Goal: Information Seeking & Learning: Learn about a topic

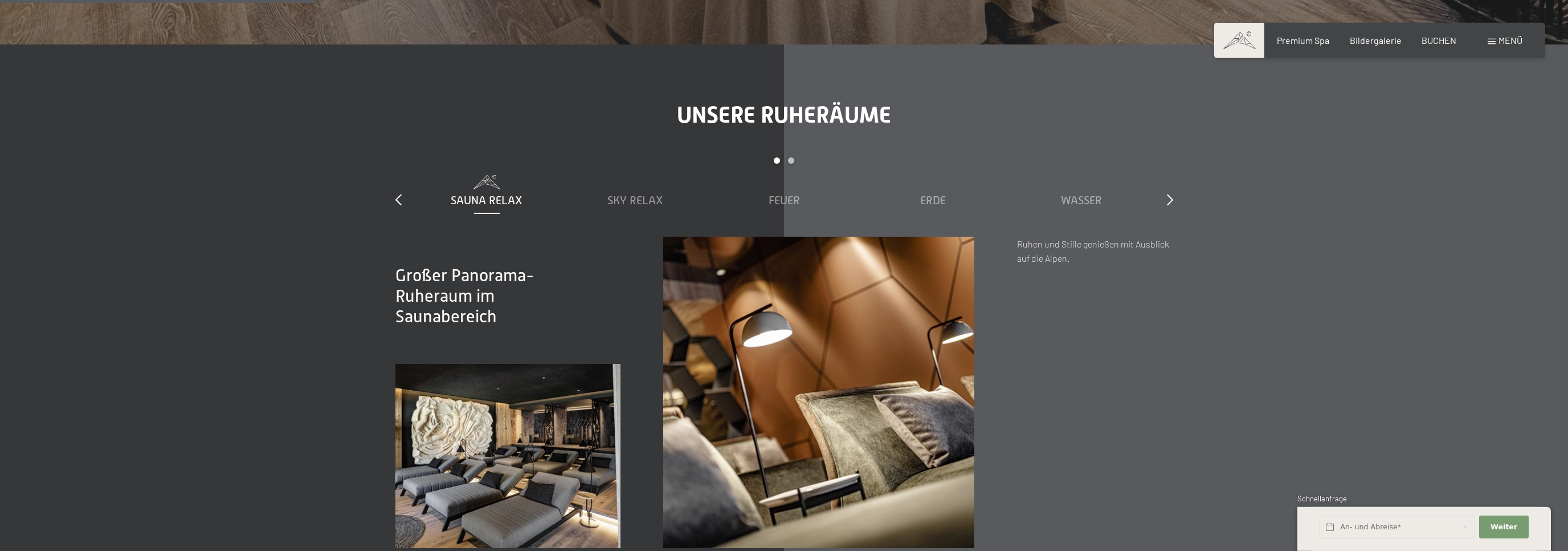
scroll to position [1866, 0]
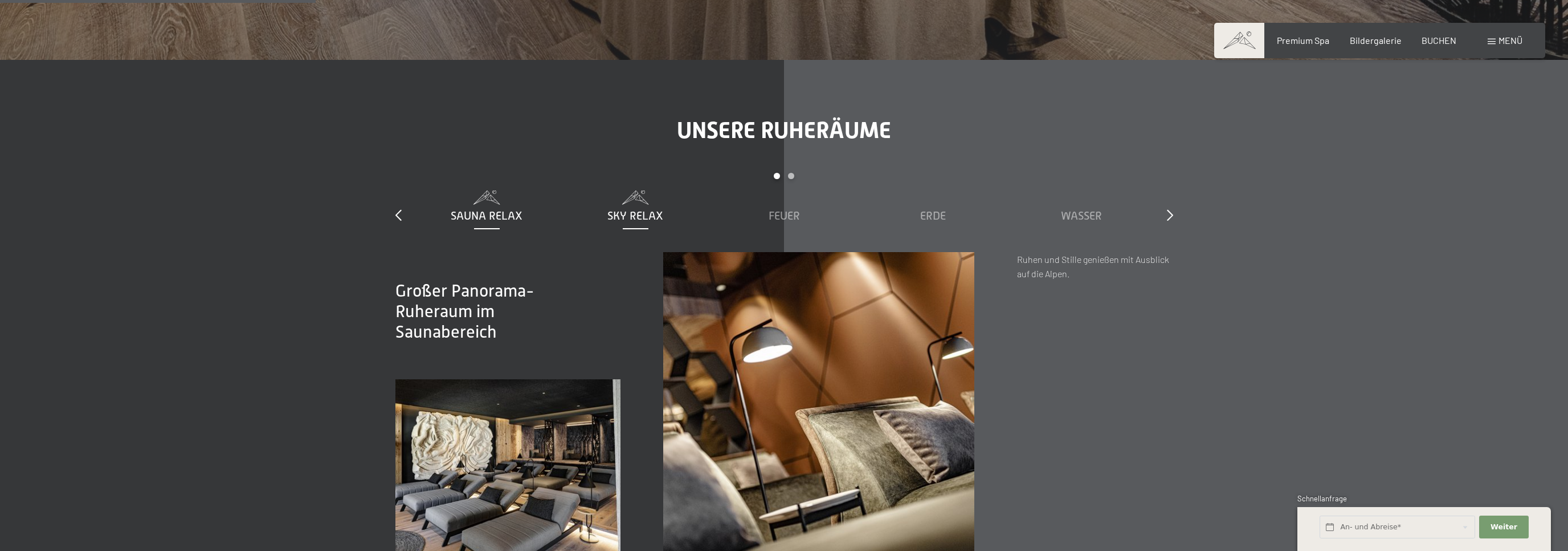
click at [614, 212] on span "Sky Relax" at bounding box center [635, 215] width 56 height 13
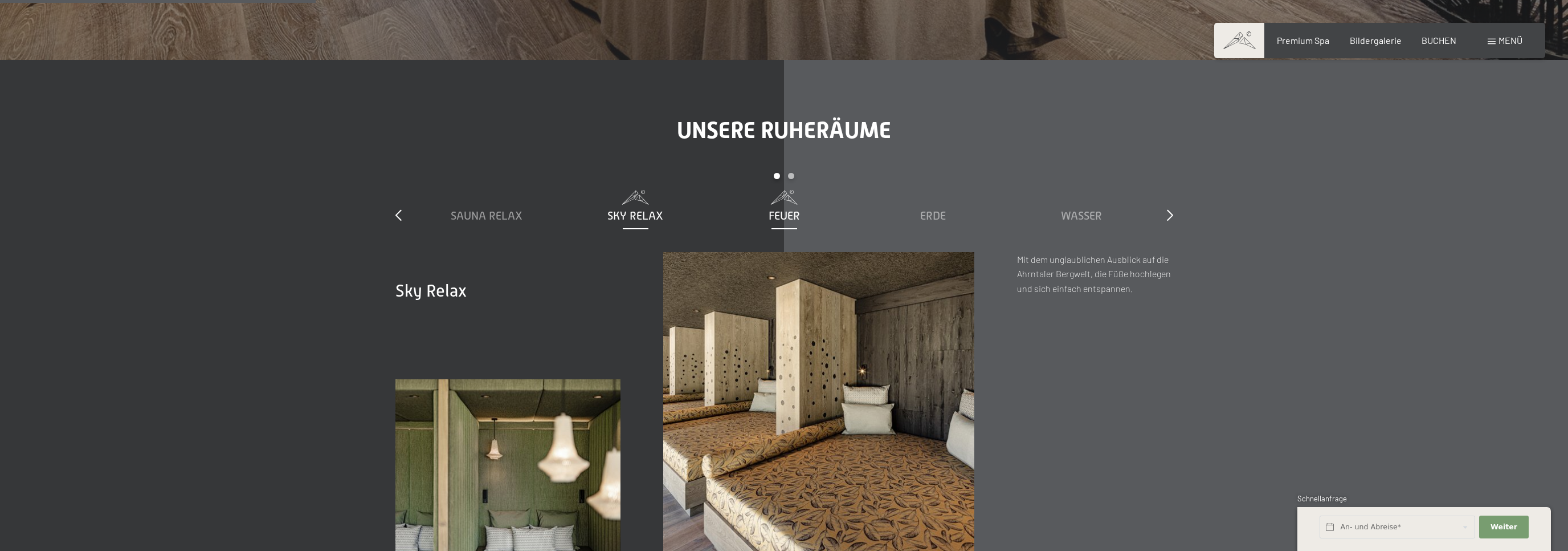
click at [750, 205] on div "Feuer" at bounding box center [785, 207] width 137 height 33
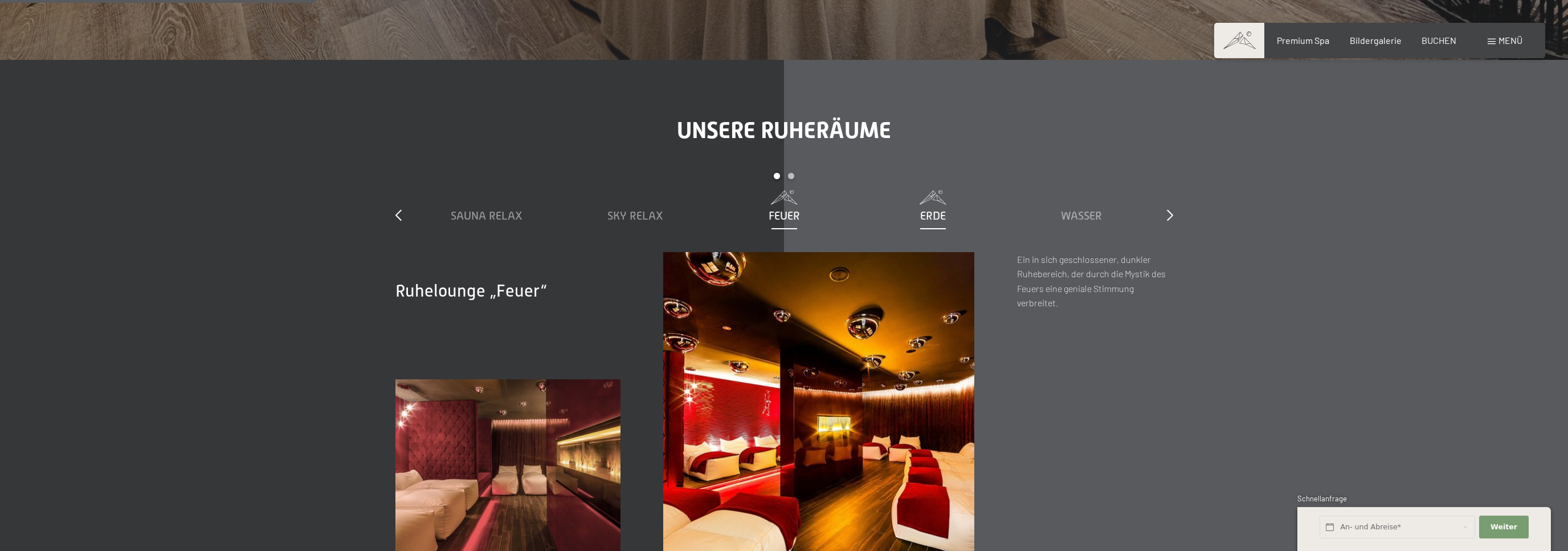
click at [947, 211] on div "Erde" at bounding box center [933, 215] width 137 height 16
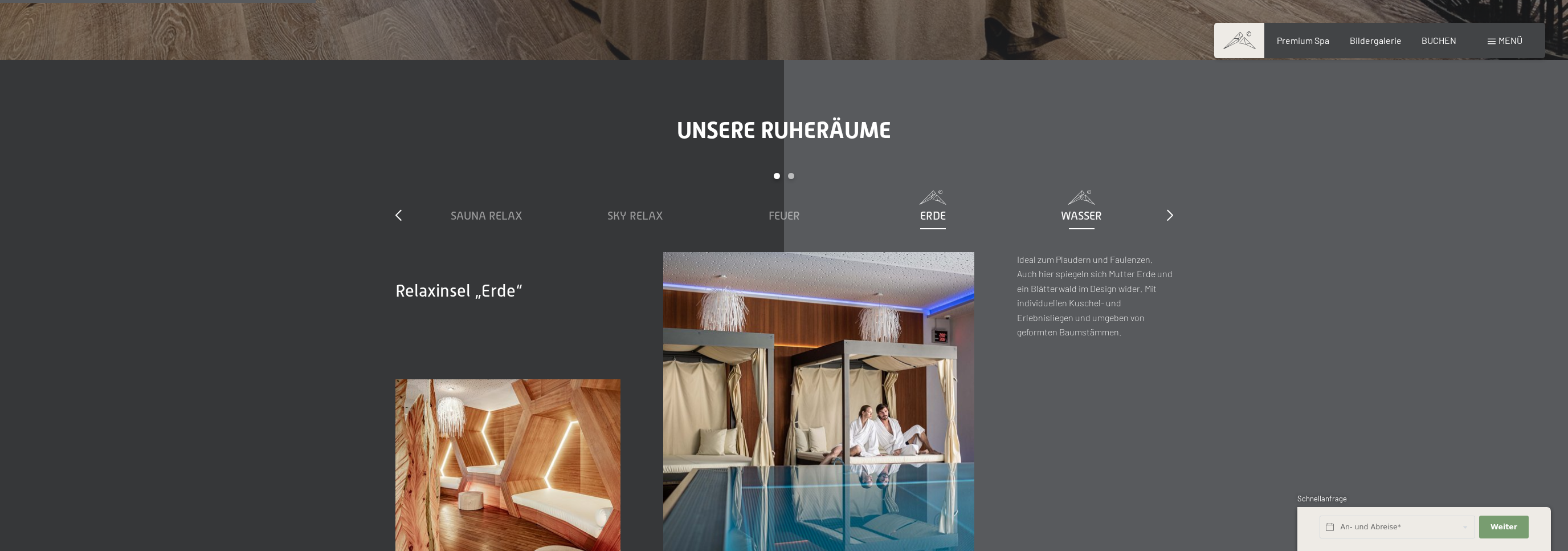
click at [1091, 207] on div "Wasser" at bounding box center [1082, 215] width 137 height 16
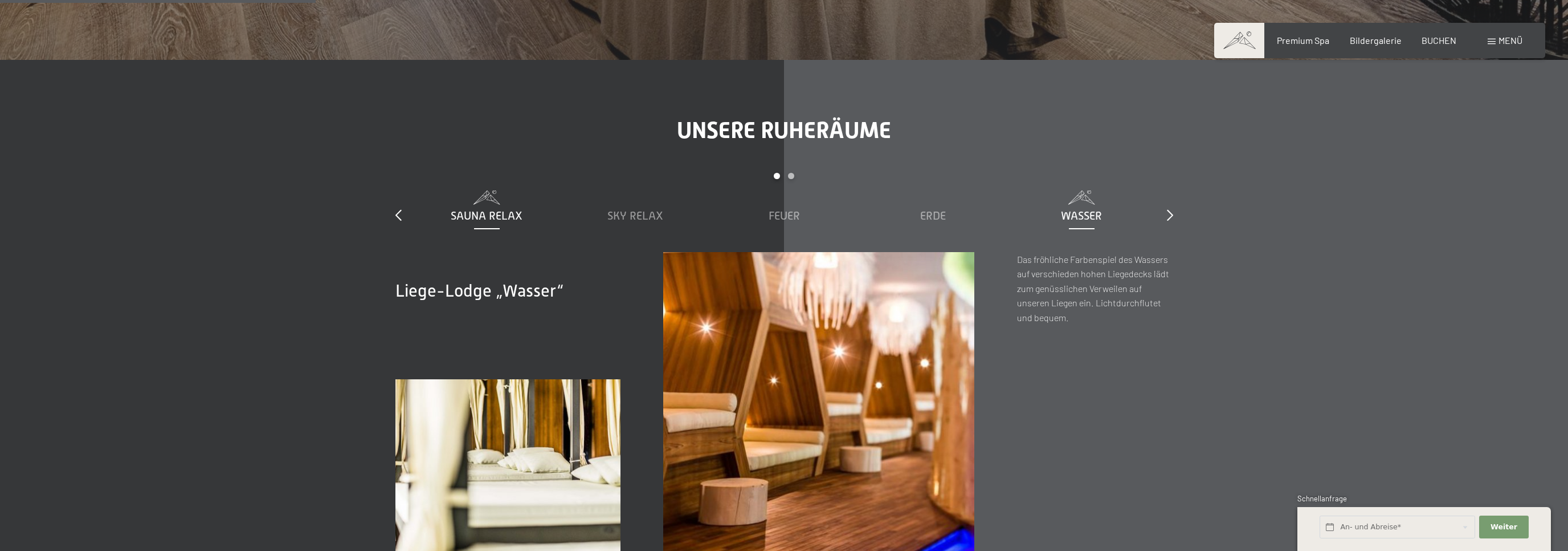
click at [481, 212] on span "Sauna Relax" at bounding box center [487, 215] width 72 height 13
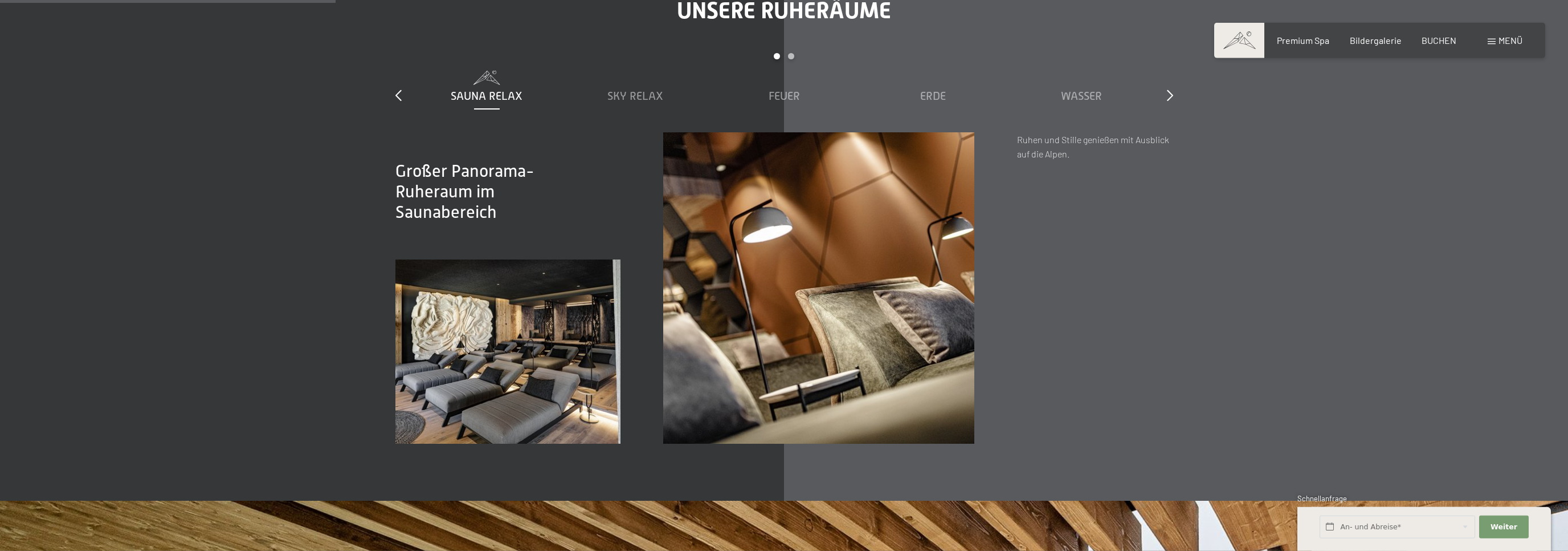
scroll to position [1987, 0]
click at [623, 99] on span "Sky Relax" at bounding box center [635, 95] width 56 height 13
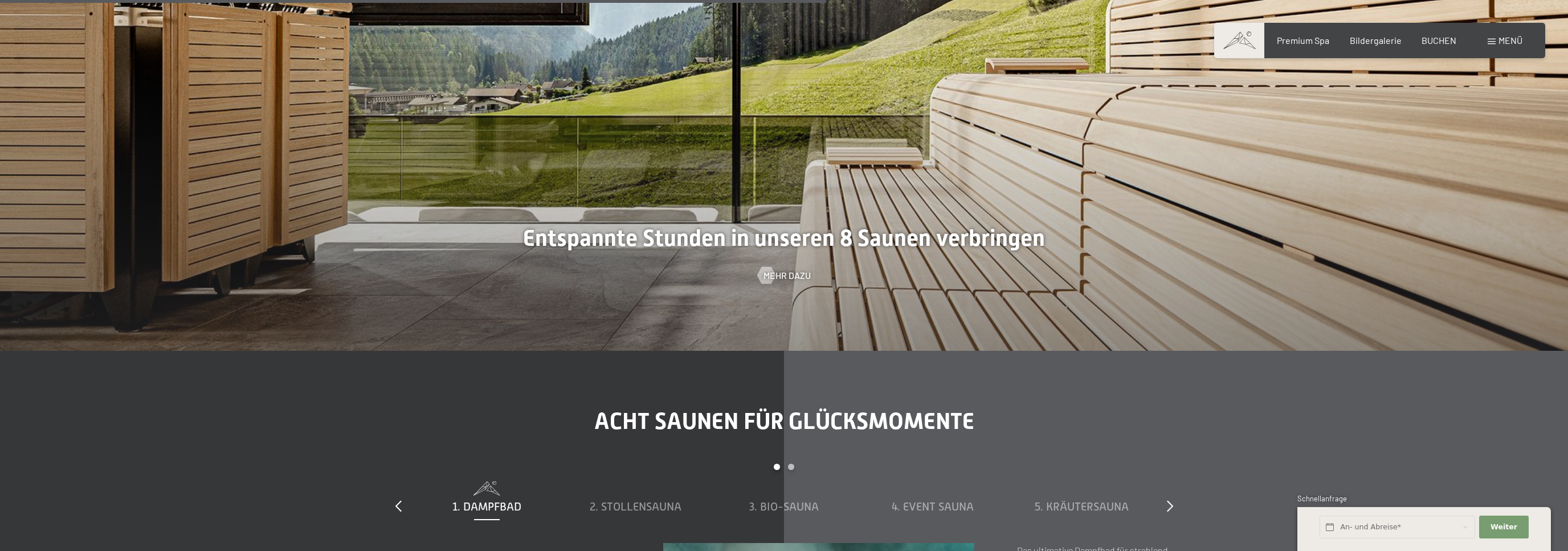
scroll to position [4455, 0]
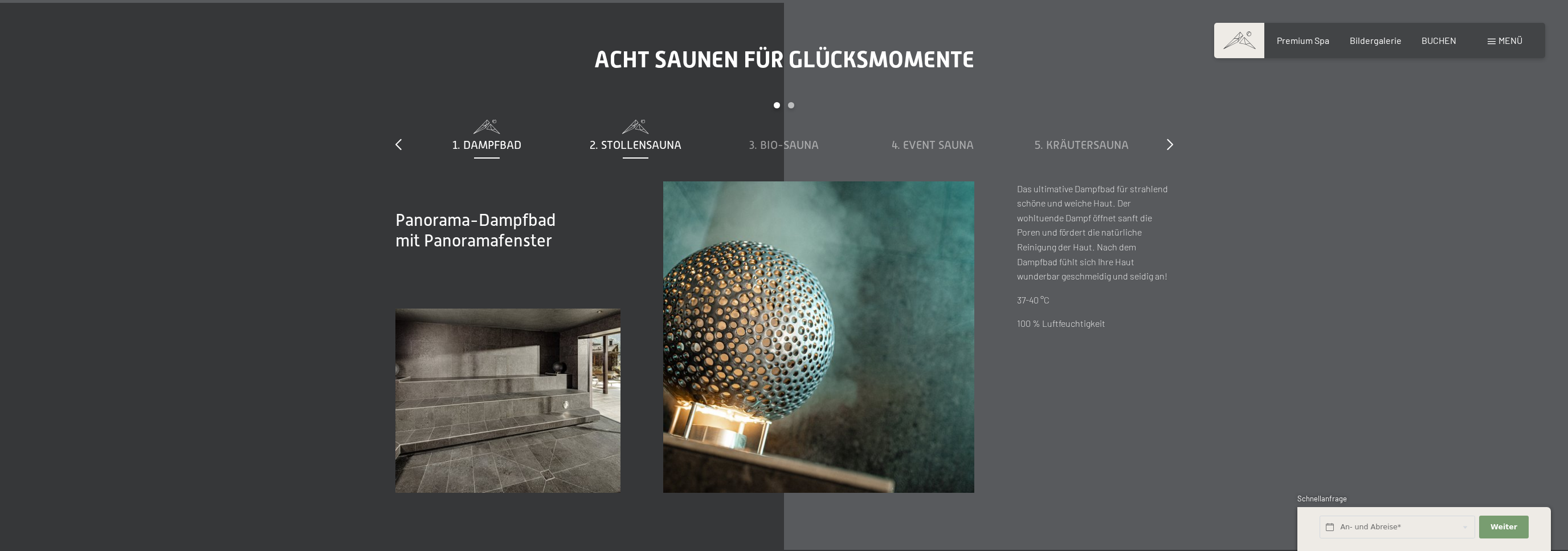
click at [644, 143] on span "2. Stollensauna" at bounding box center [636, 145] width 92 height 13
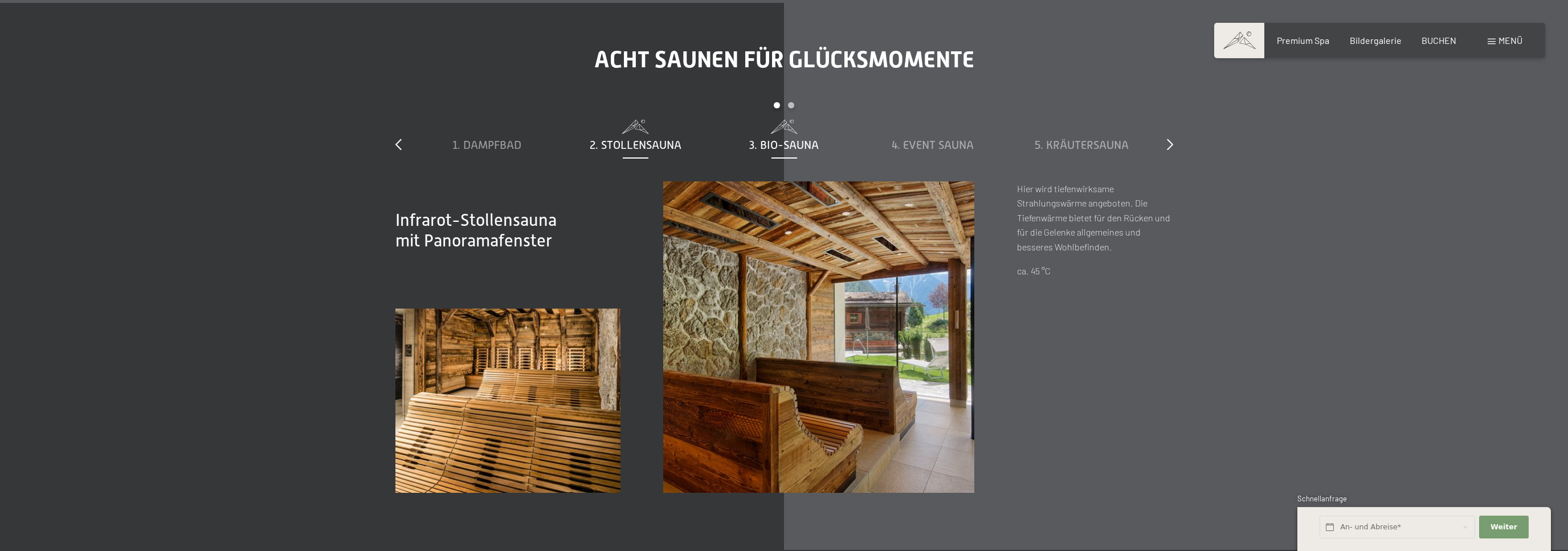
drag, startPoint x: 769, startPoint y: 143, endPoint x: 811, endPoint y: 140, distance: 42.1
click at [769, 143] on span "3. Bio-Sauna" at bounding box center [784, 145] width 69 height 13
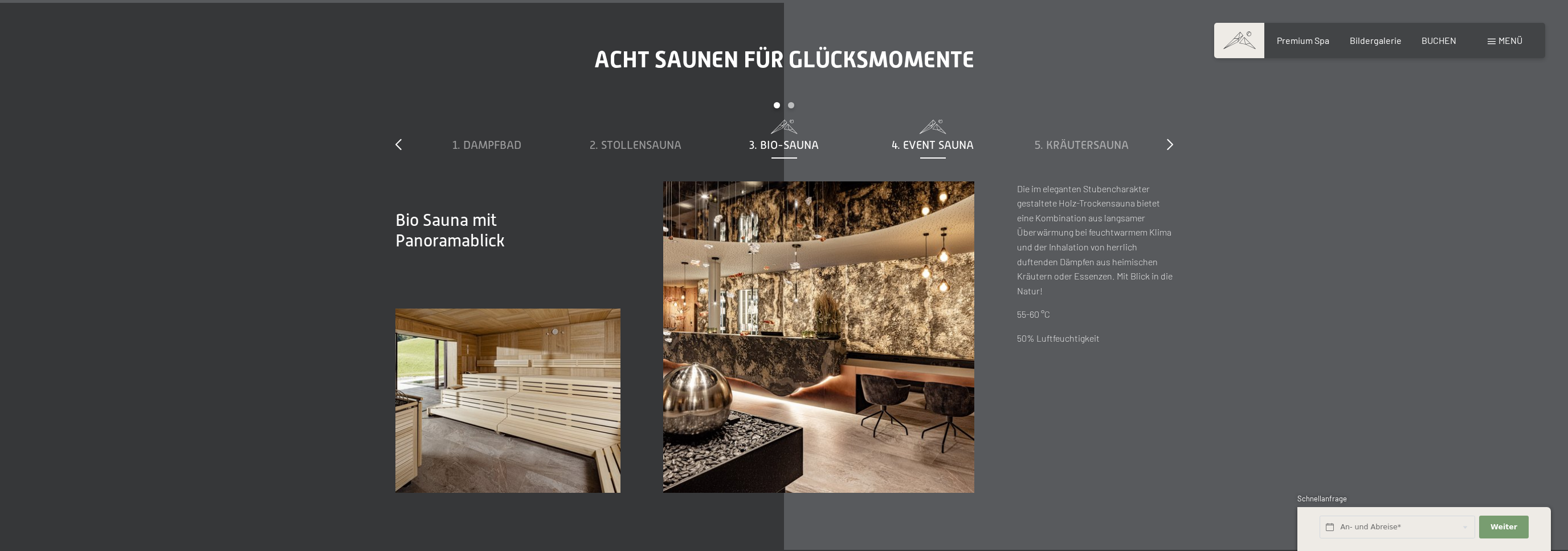
click at [919, 139] on span "4. Event Sauna" at bounding box center [933, 145] width 82 height 13
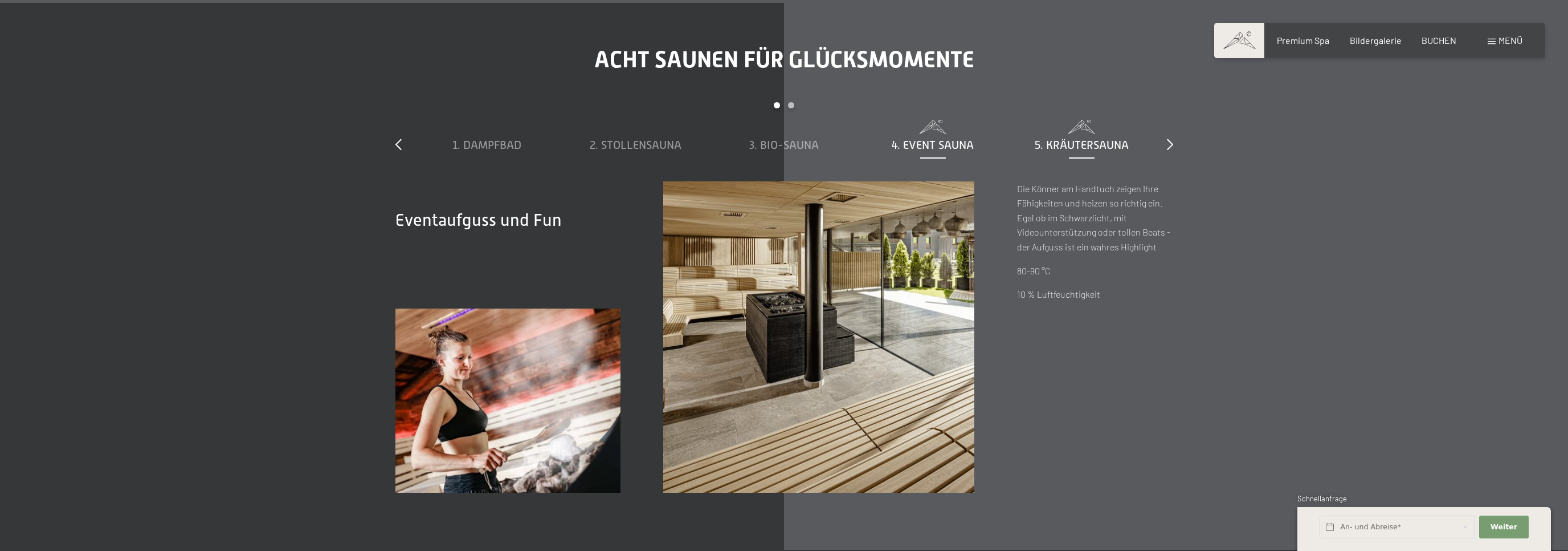
drag, startPoint x: 1065, startPoint y: 143, endPoint x: 1049, endPoint y: 147, distance: 16.5
click at [1063, 145] on span "5. Kräutersauna" at bounding box center [1081, 145] width 94 height 13
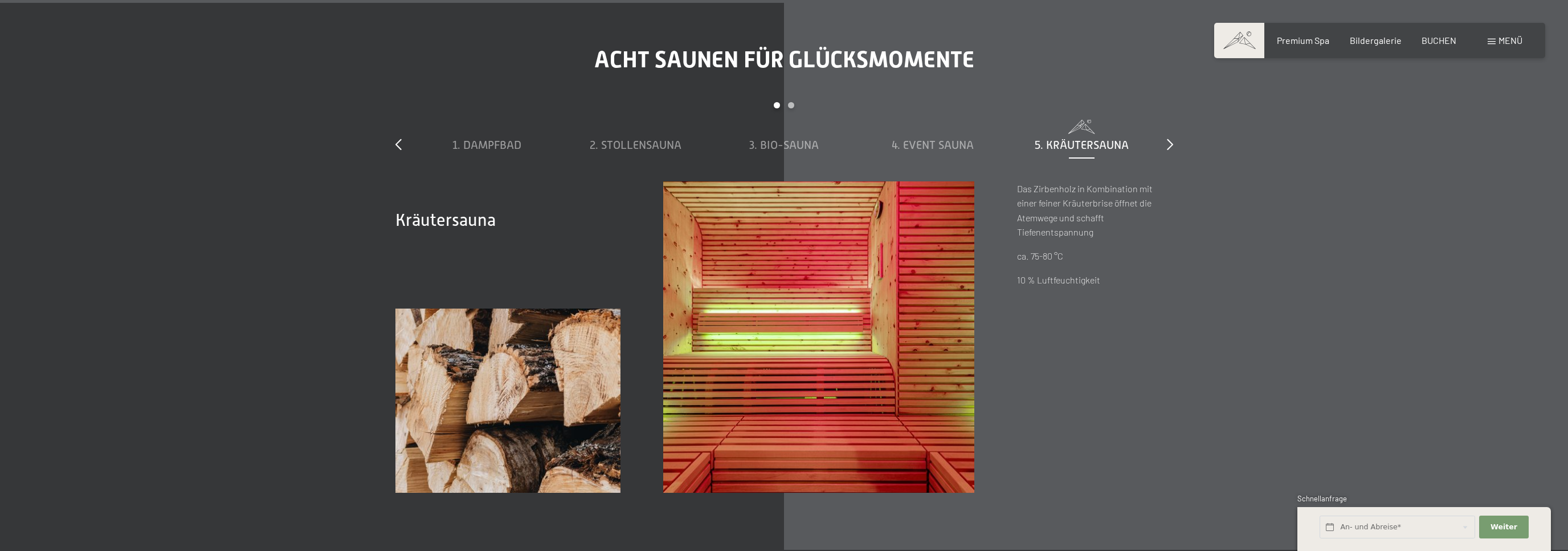
click at [1167, 144] on div "slide 1 to 5 of 8 1. Dampfbad 2. Stollensauna 3. Bio-Sauna 4. Event Sauna 5. Kr…" at bounding box center [784, 141] width 778 height 79
click at [1171, 142] on icon at bounding box center [1169, 144] width 6 height 11
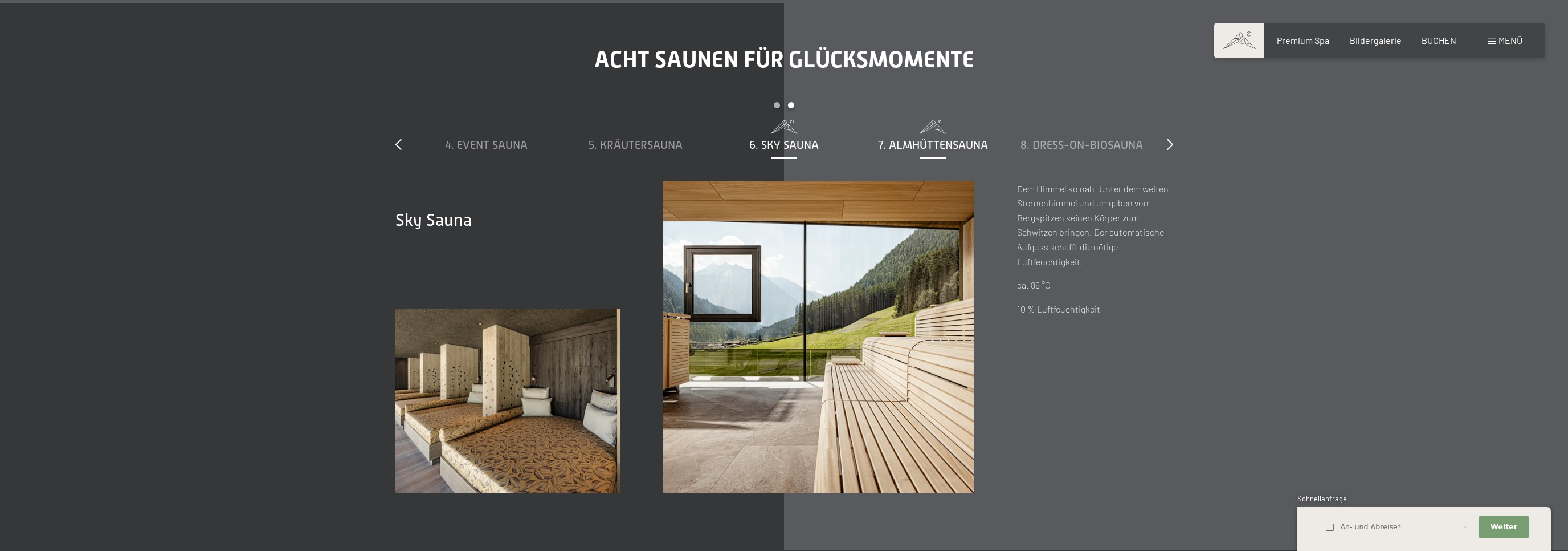
click at [912, 144] on span "7. Almhüttensauna" at bounding box center [933, 145] width 110 height 13
